Goal: Navigation & Orientation: Go to known website

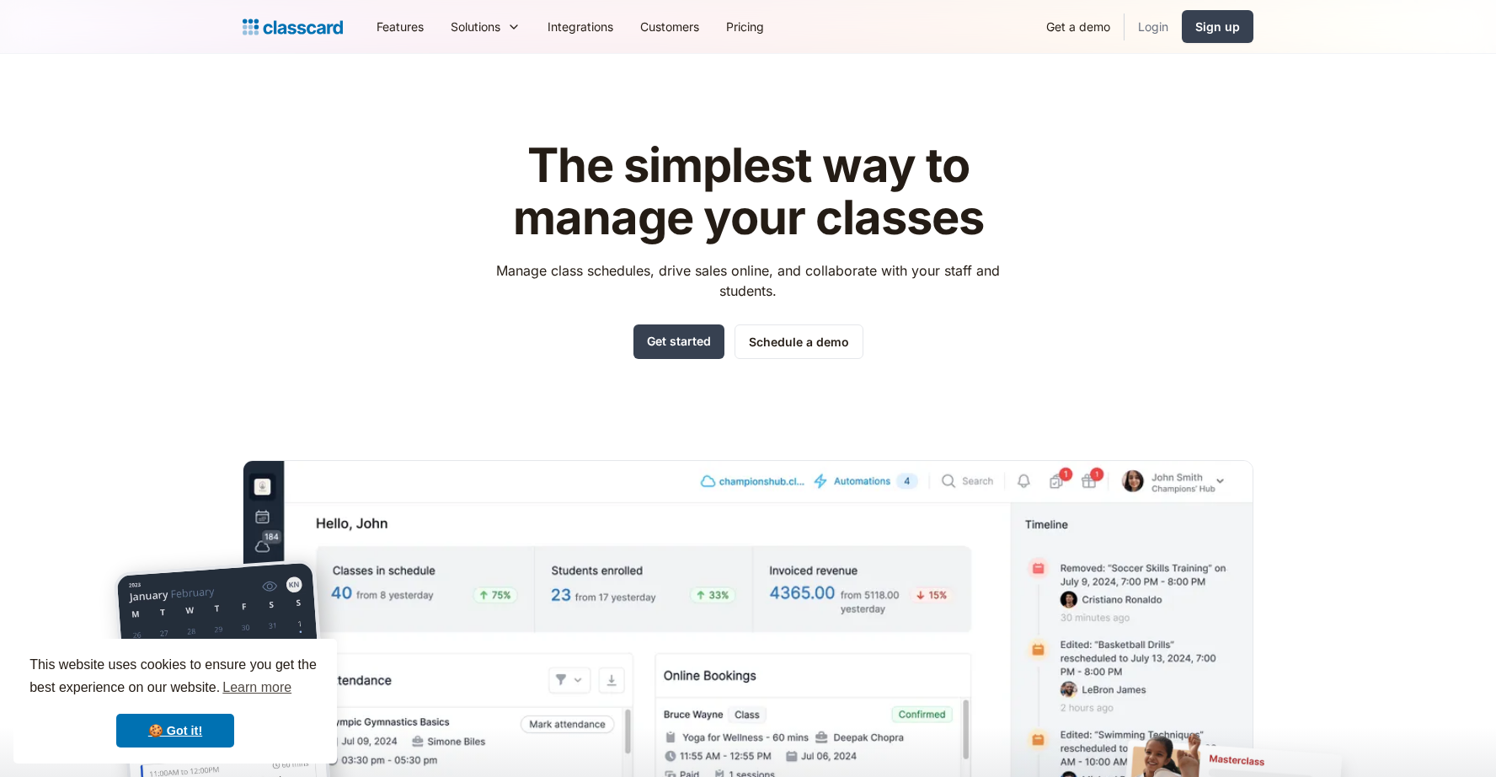
click at [1153, 24] on link "Login" at bounding box center [1153, 27] width 57 height 38
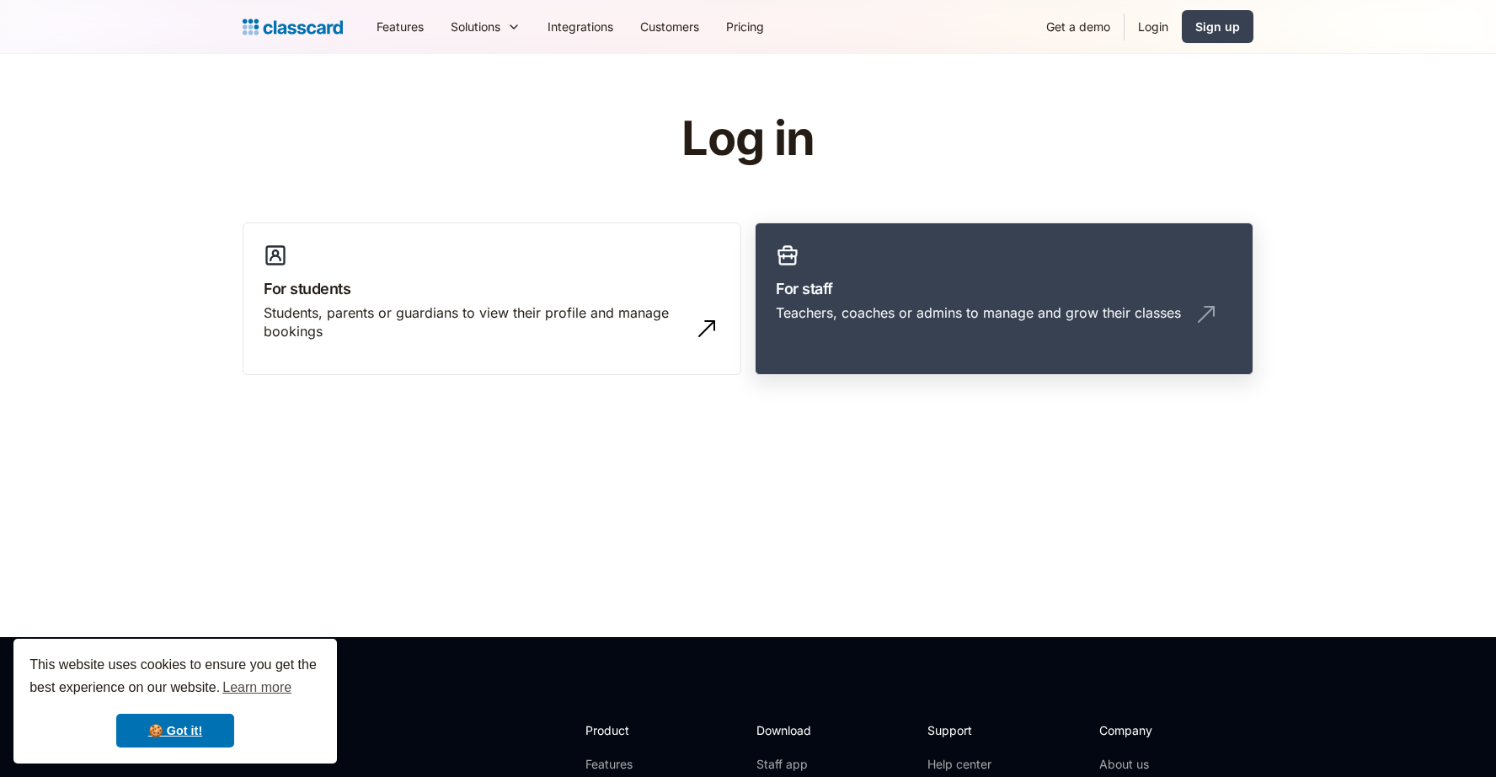
click at [932, 284] on h3 "For staff" at bounding box center [1004, 288] width 457 height 23
